Goal: Task Accomplishment & Management: Use online tool/utility

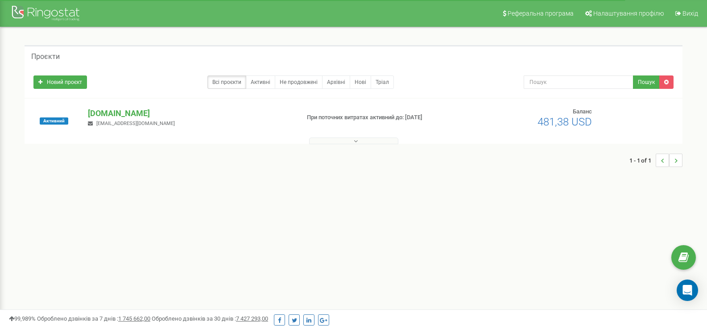
click at [95, 110] on p "[DOMAIN_NAME]" at bounding box center [190, 114] width 204 height 12
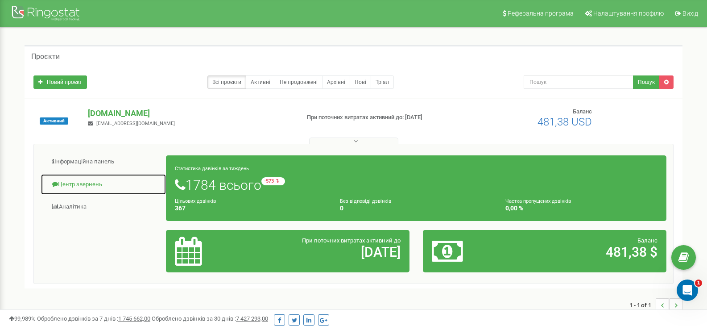
click at [91, 185] on link "Центр звернень" at bounding box center [104, 185] width 126 height 22
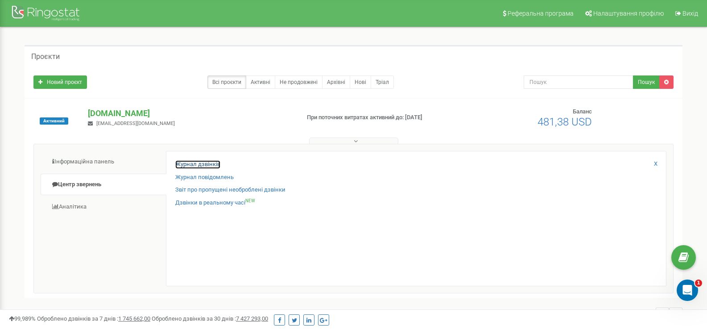
click at [184, 164] on link "Журнал дзвінків" at bounding box center [197, 164] width 45 height 8
